Goal: Task Accomplishment & Management: Manage account settings

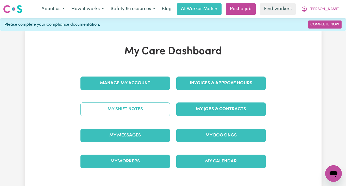
click at [134, 108] on link "My Shift Notes" at bounding box center [124, 110] width 89 height 14
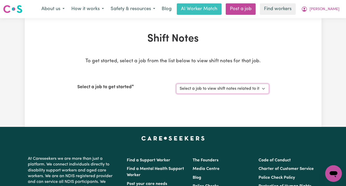
click at [222, 87] on select "Select a job to view shift notes related to it... [[PERSON_NAME]] [DEMOGRAPHIC_…" at bounding box center [222, 89] width 93 height 10
click at [330, 10] on span "[PERSON_NAME]" at bounding box center [324, 9] width 30 height 6
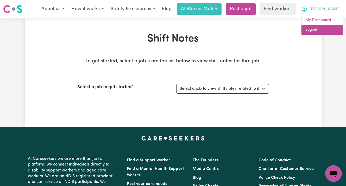
click at [322, 28] on link "Logout" at bounding box center [321, 30] width 41 height 10
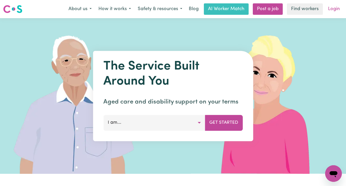
click at [332, 10] on link "Login" at bounding box center [333, 8] width 18 height 11
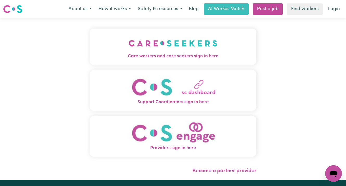
click at [151, 51] on img "Care workers and care seekers sign in here" at bounding box center [172, 43] width 89 height 19
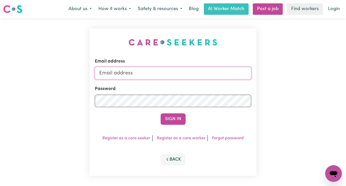
click at [160, 71] on input "Email address" at bounding box center [173, 73] width 156 height 12
type input "[EMAIL_ADDRESS][DOMAIN_NAME]"
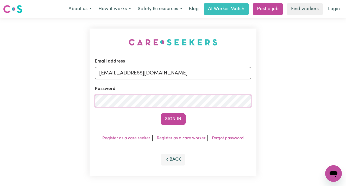
click at [160, 114] on button "Sign In" at bounding box center [172, 119] width 25 height 11
